Goal: Task Accomplishment & Management: Use online tool/utility

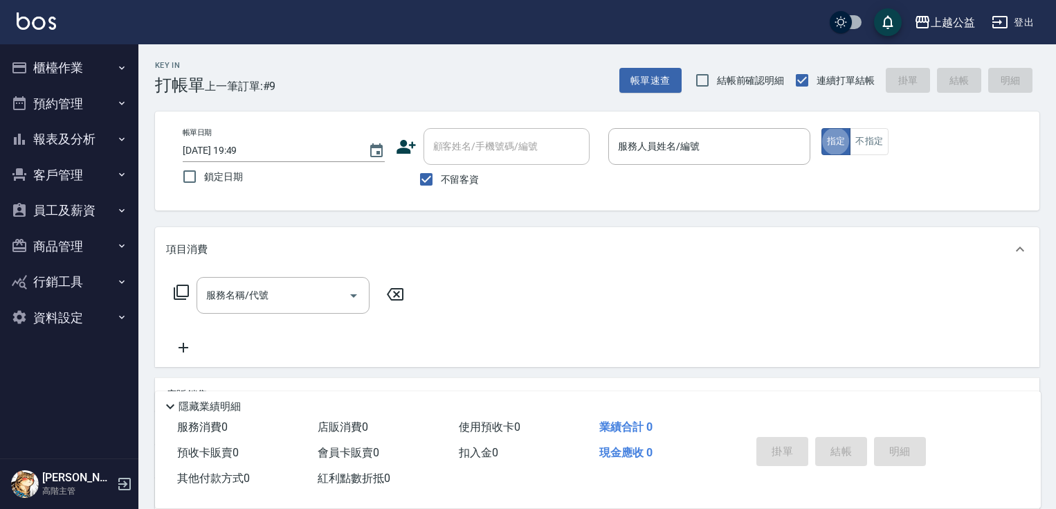
scroll to position [16, 0]
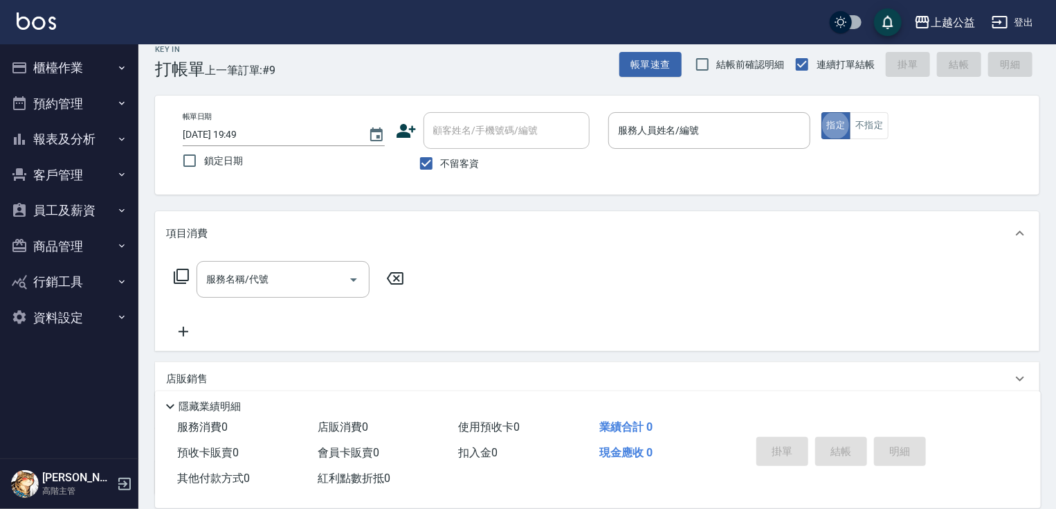
type button "true"
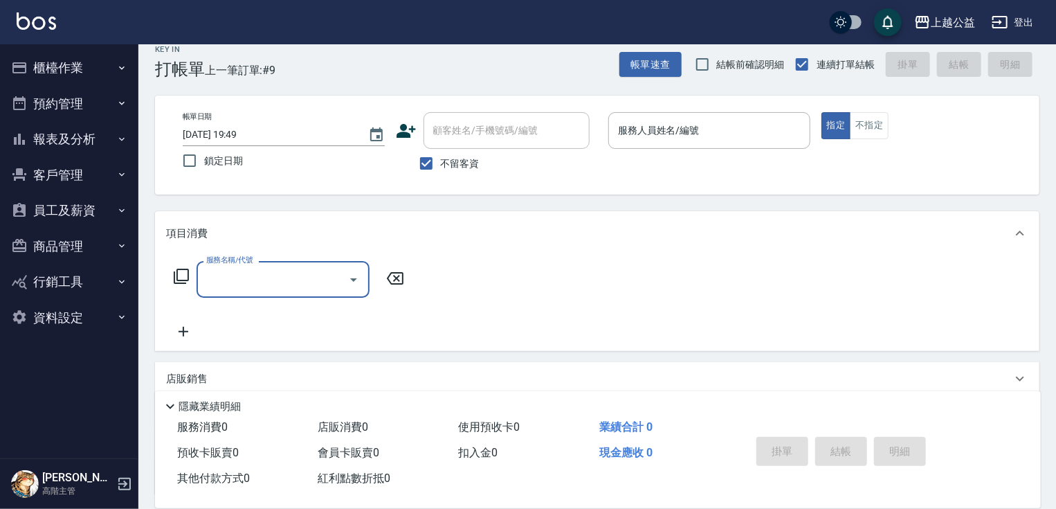
type input "3"
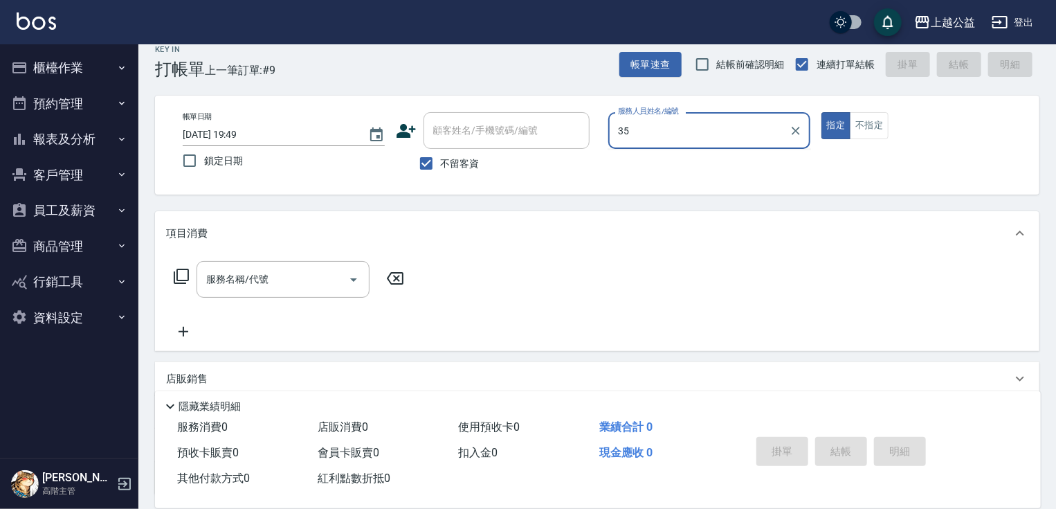
type input "3"
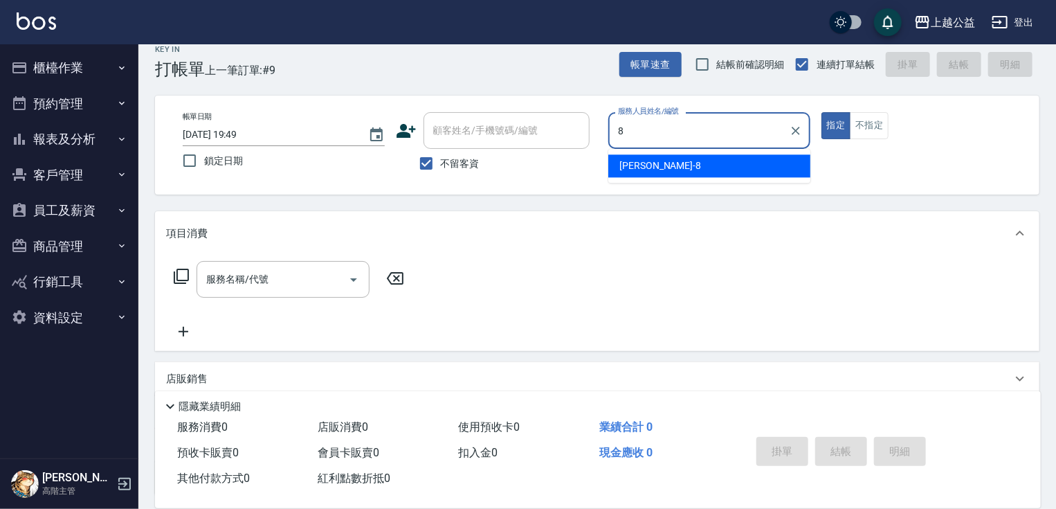
type input "[PERSON_NAME]-8"
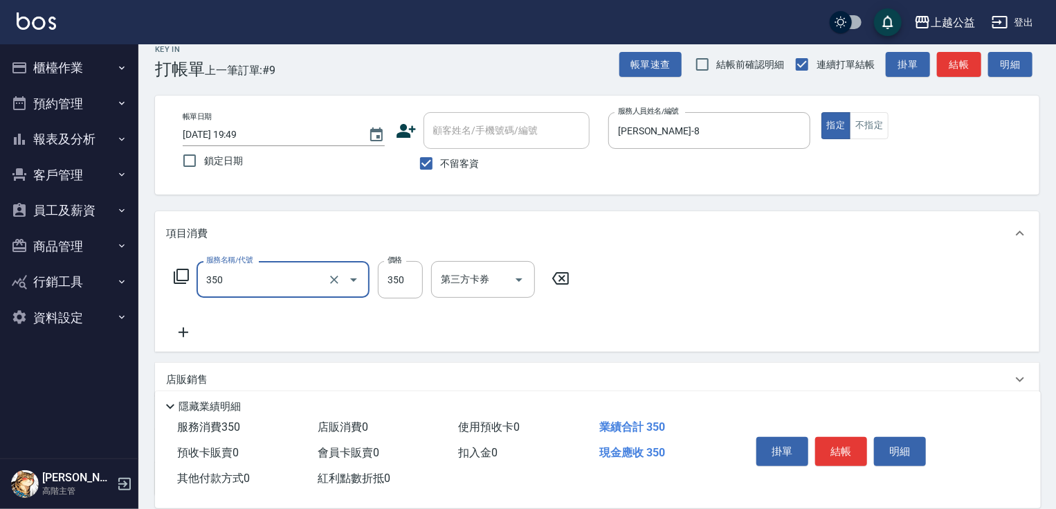
type input "一般洗剪(350)"
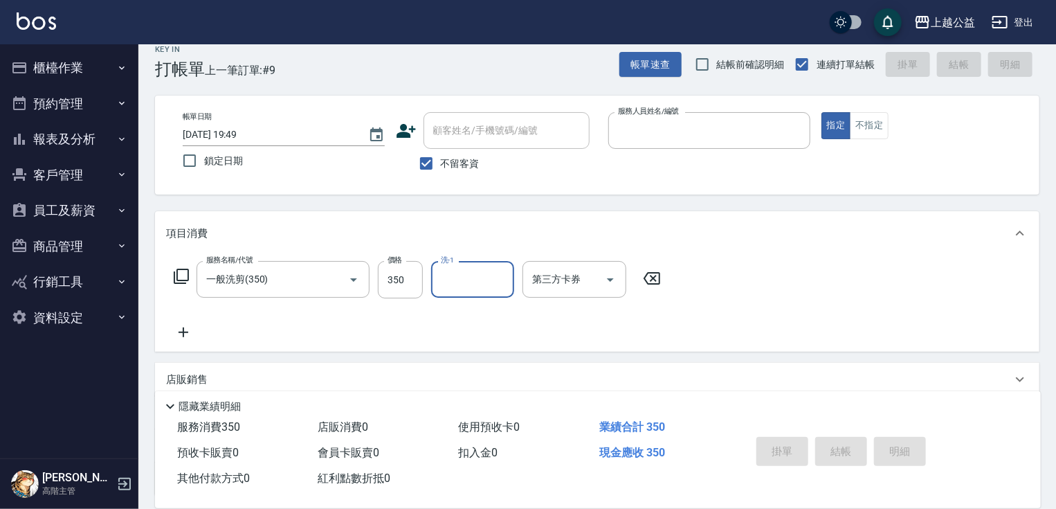
type input "8"
type input "[DATE] 20:56"
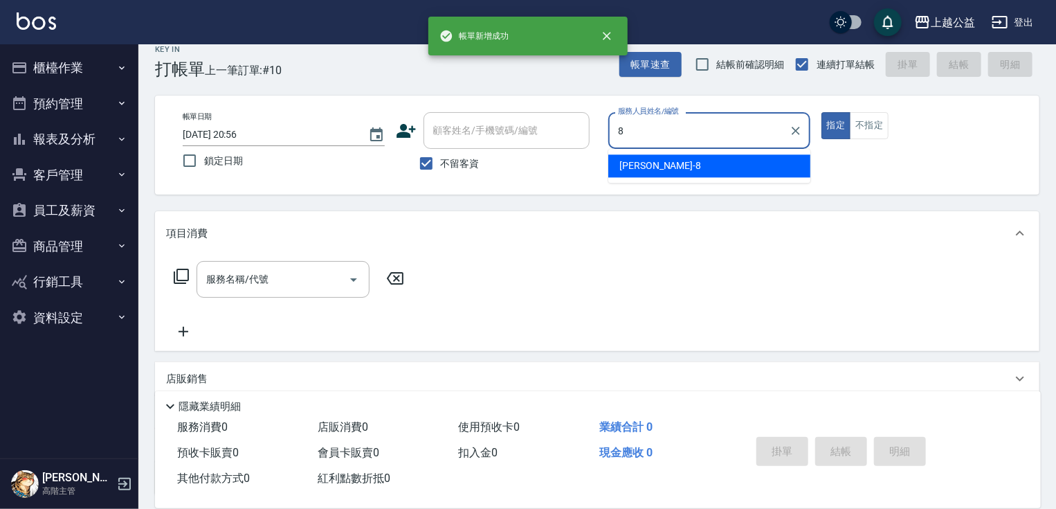
type input "[PERSON_NAME]-8"
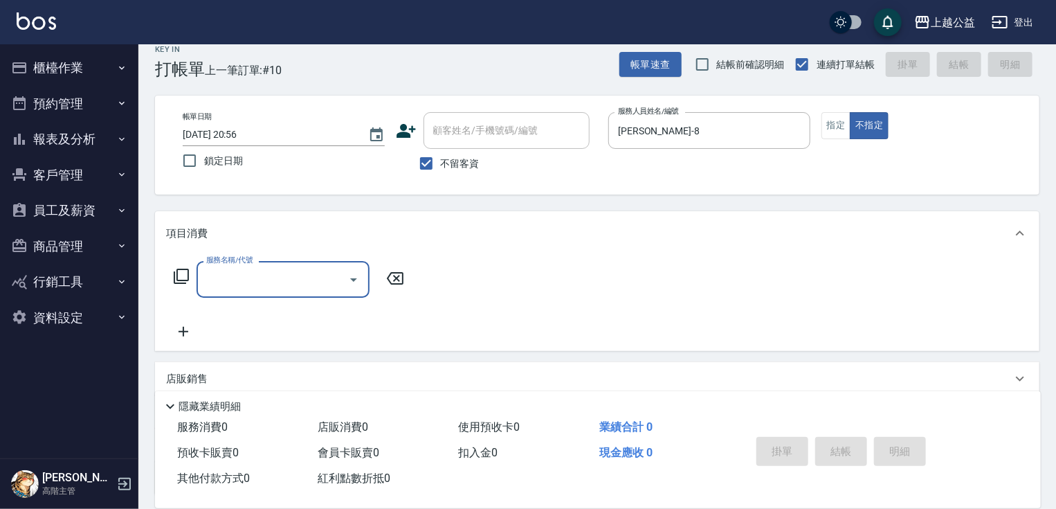
type input "1"
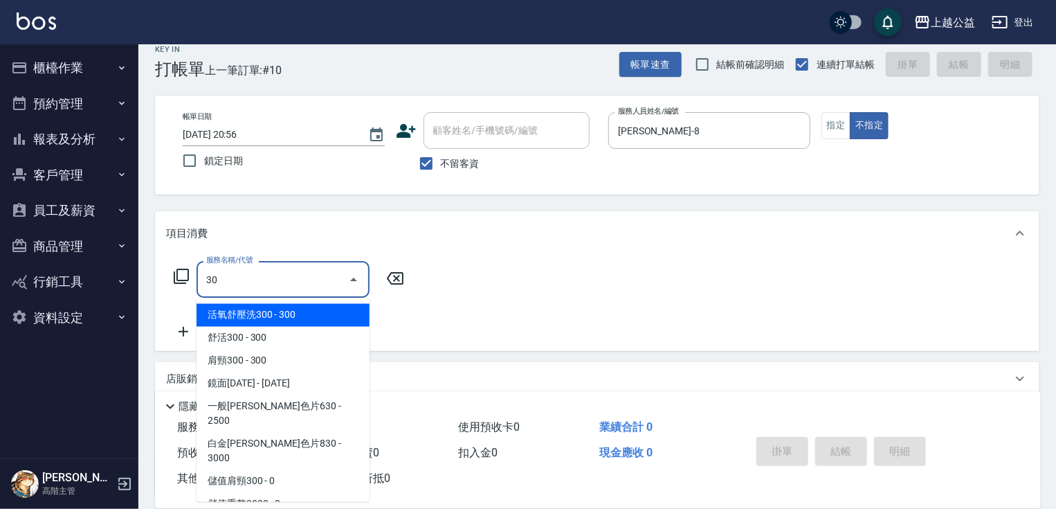
type input "300"
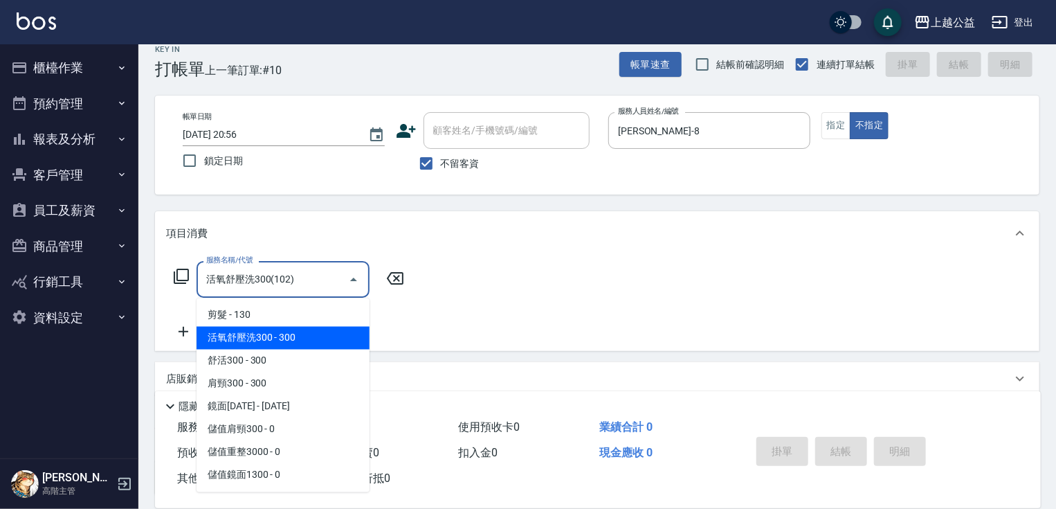
type input "活氧舒壓洗300(102)"
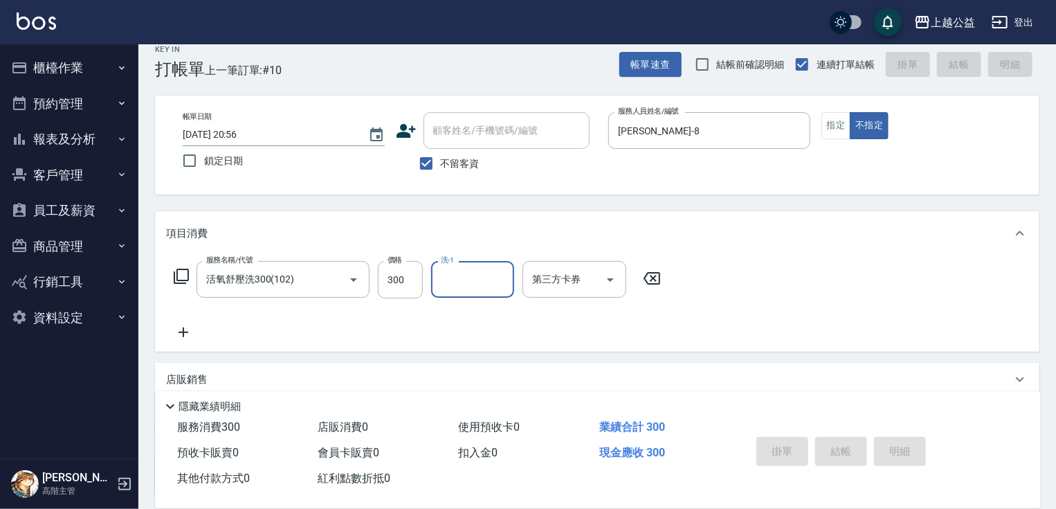
type input "[DATE] 20:57"
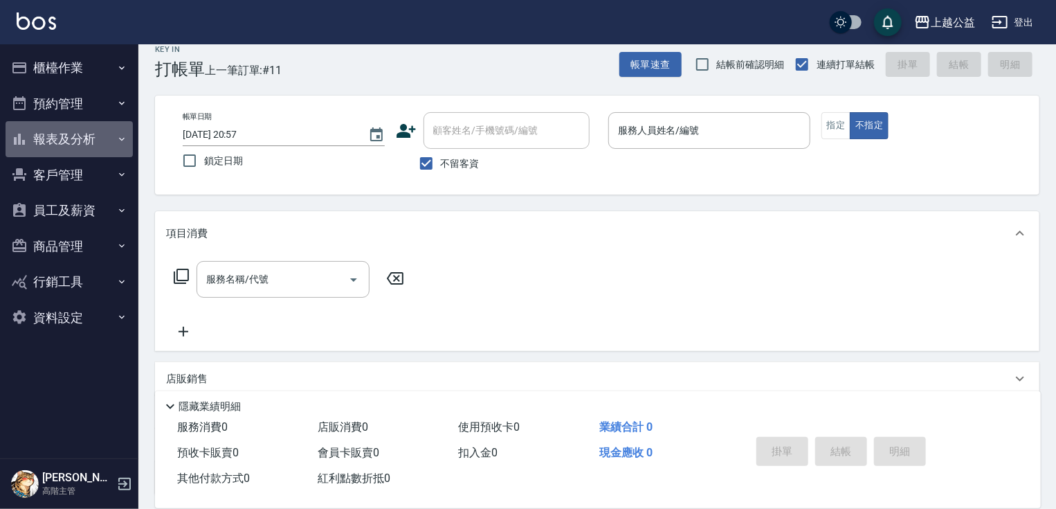
click at [59, 141] on button "報表及分析" at bounding box center [69, 139] width 127 height 36
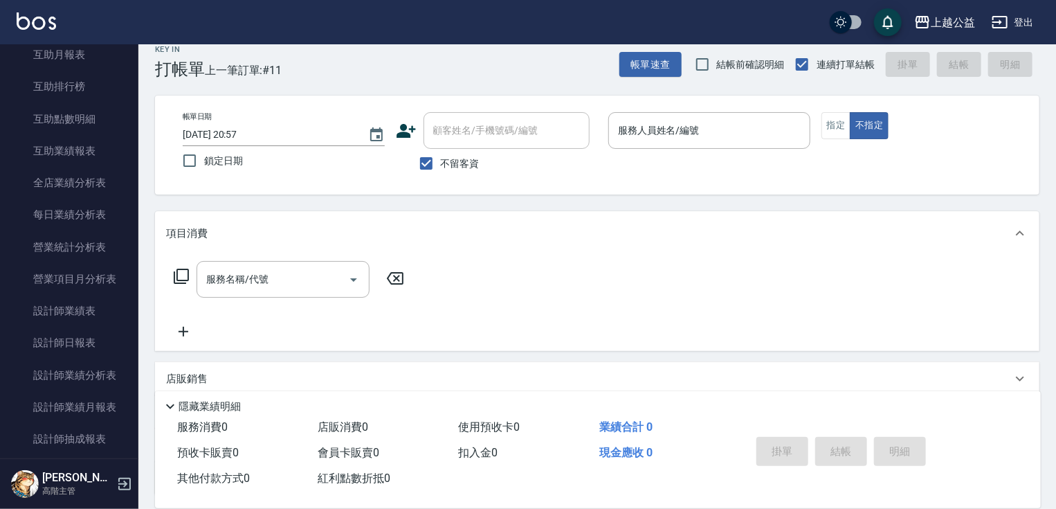
scroll to position [322, 0]
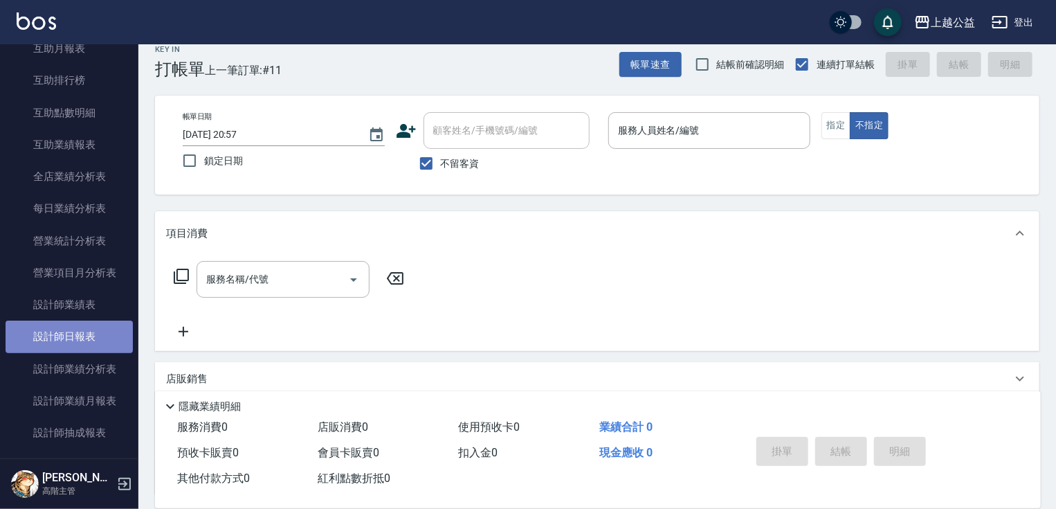
click at [95, 333] on link "設計師日報表" at bounding box center [69, 336] width 127 height 32
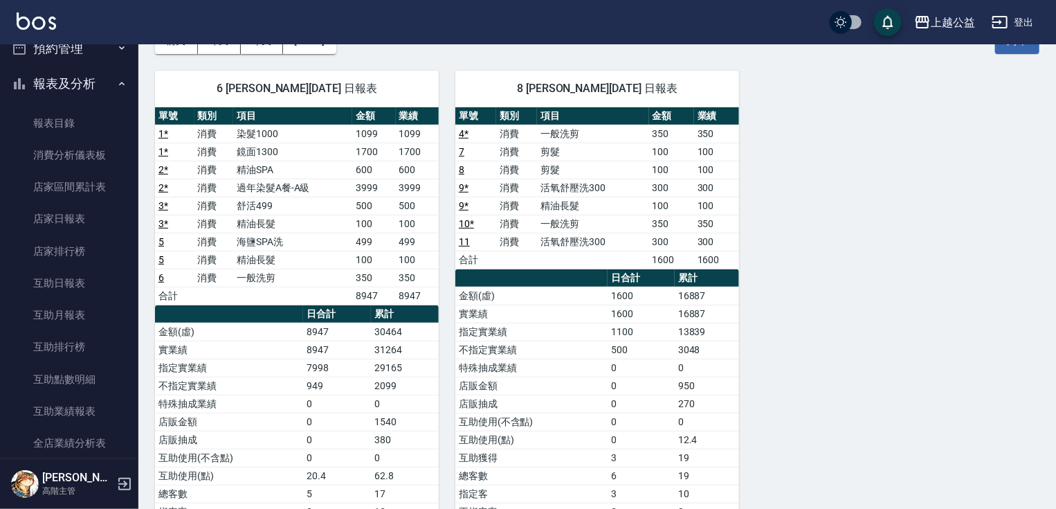
scroll to position [28, 0]
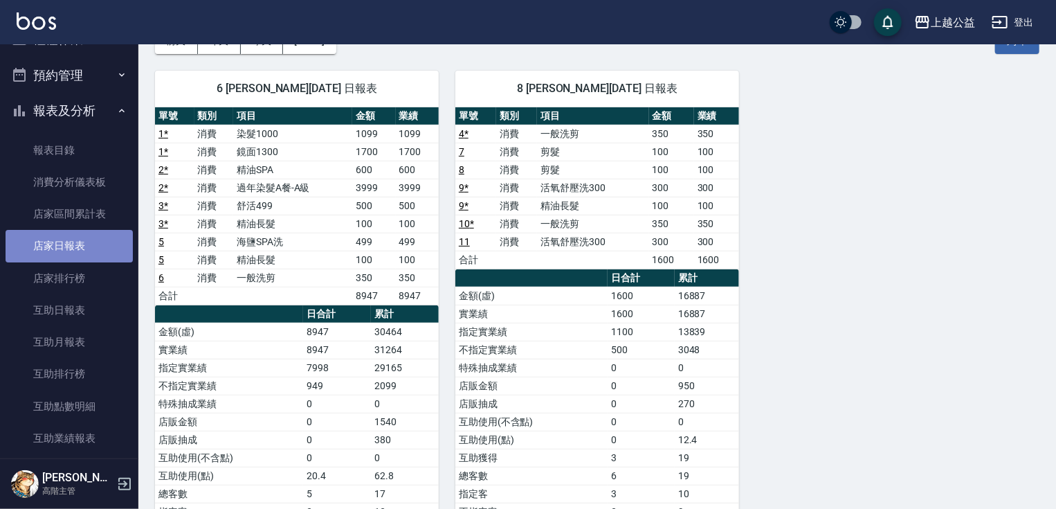
click at [95, 237] on link "店家日報表" at bounding box center [69, 246] width 127 height 32
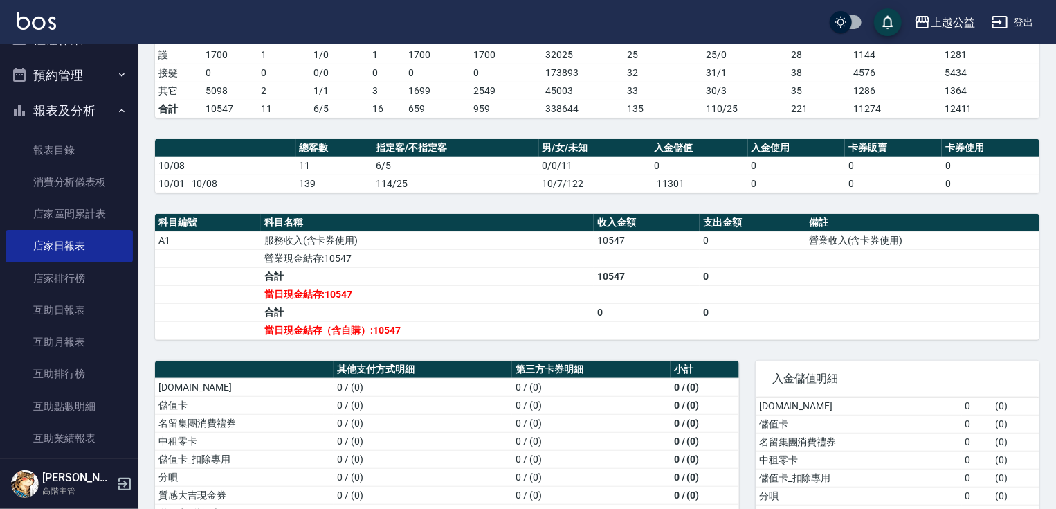
scroll to position [419, 0]
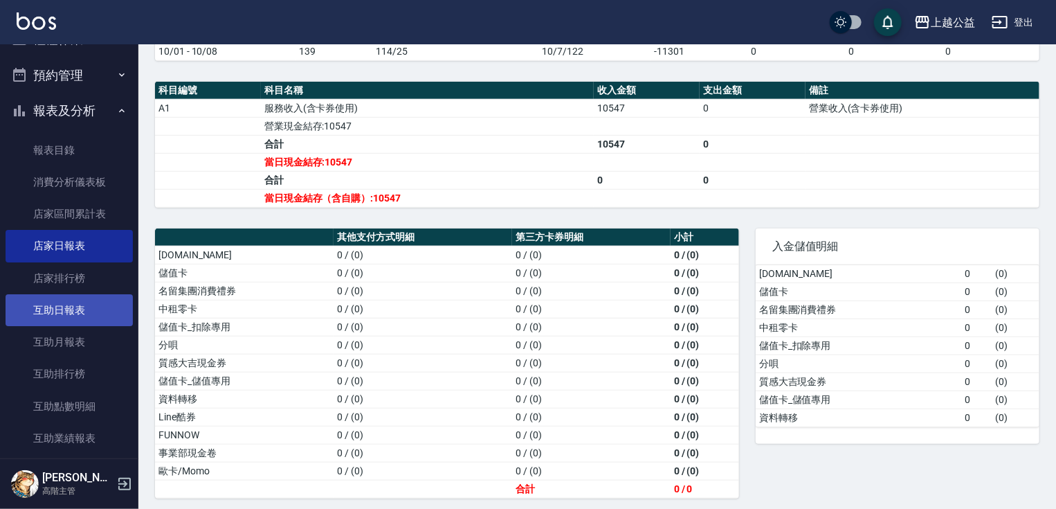
click at [74, 299] on link "互助日報表" at bounding box center [69, 310] width 127 height 32
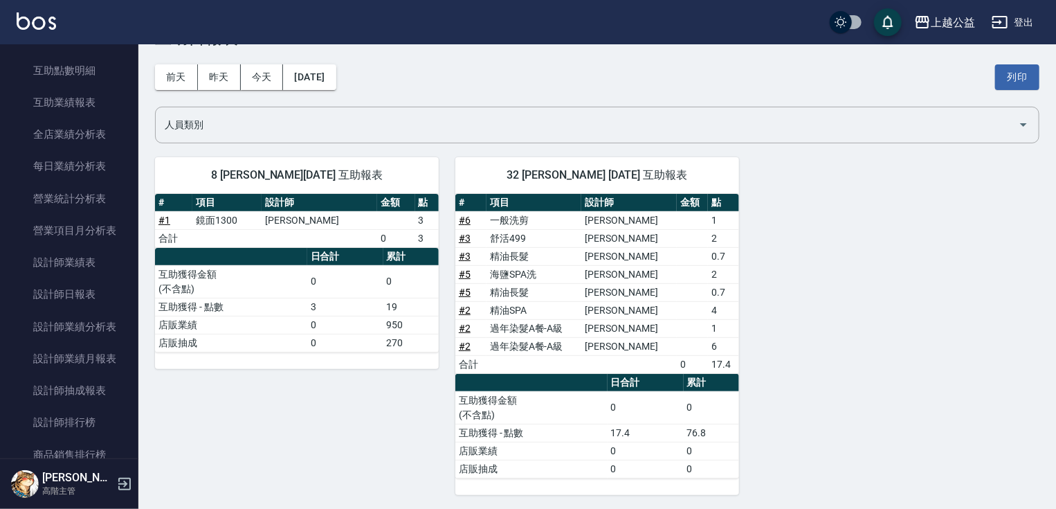
scroll to position [368, 0]
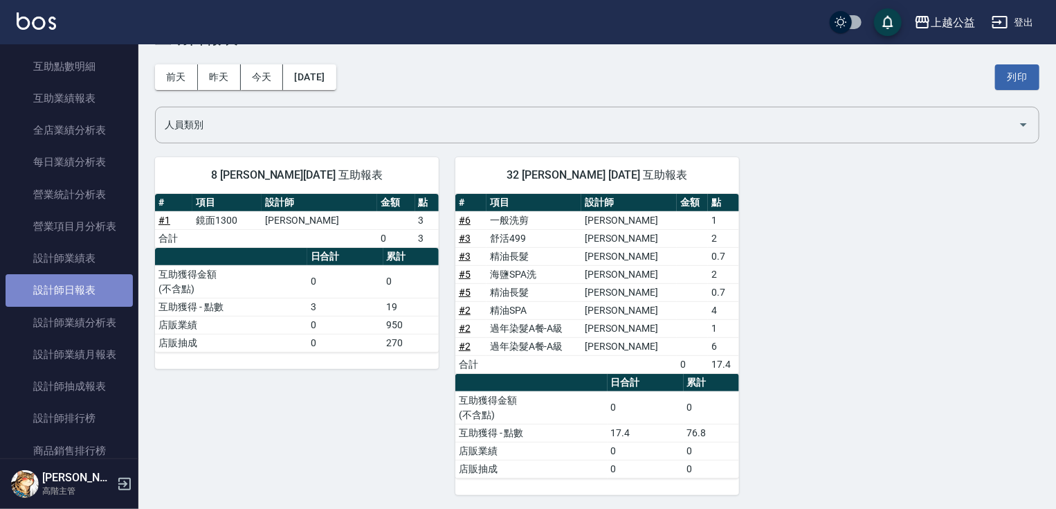
click at [73, 292] on link "設計師日報表" at bounding box center [69, 290] width 127 height 32
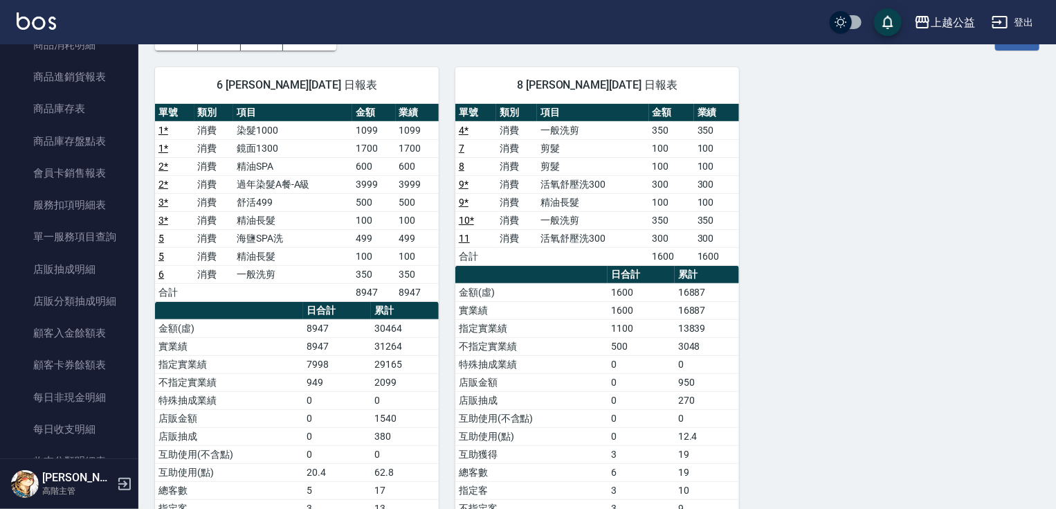
scroll to position [1248, 0]
